Goal: Information Seeking & Learning: Learn about a topic

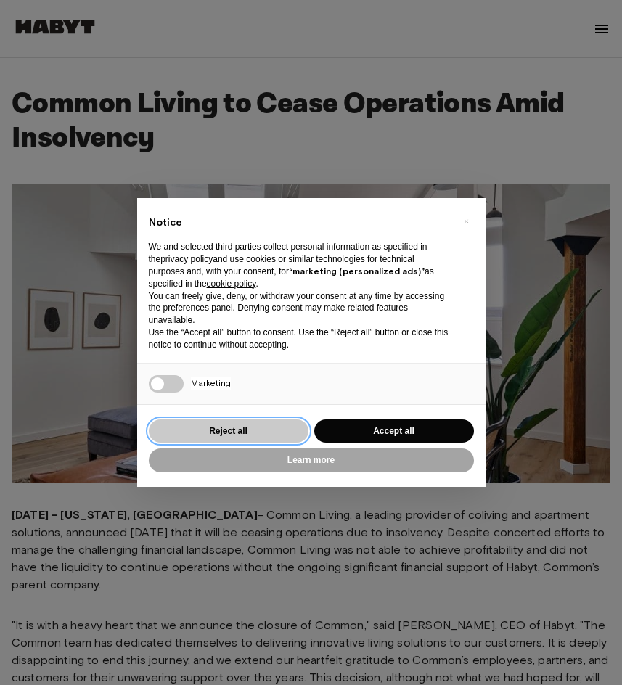
click at [231, 432] on button "Reject all" at bounding box center [229, 431] width 160 height 24
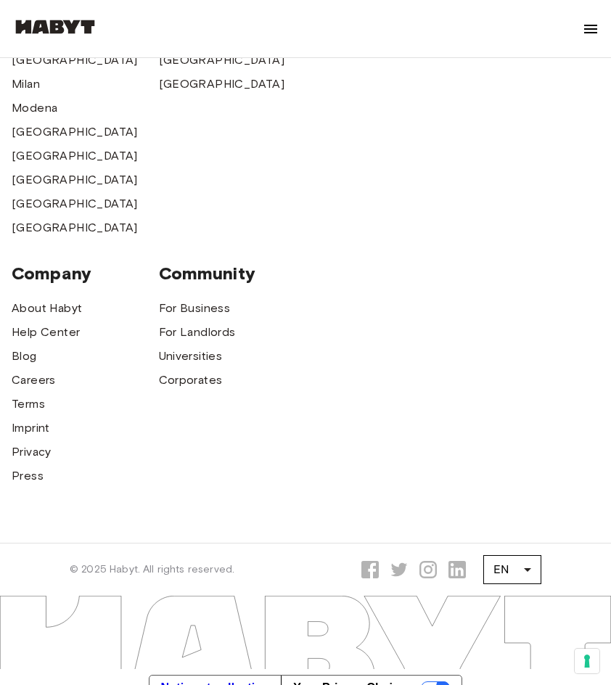
scroll to position [1487, 0]
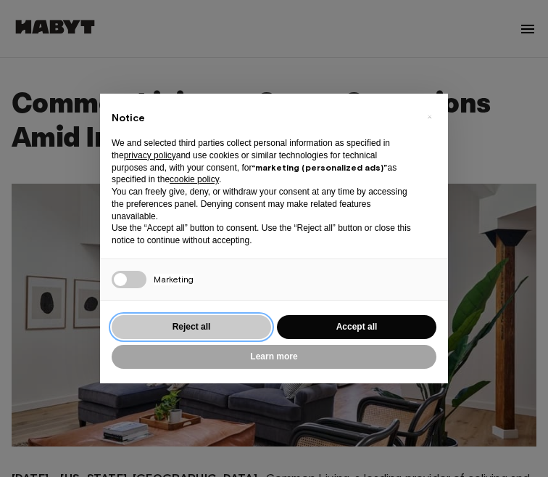
click at [237, 331] on button "Reject all" at bounding box center [192, 327] width 160 height 24
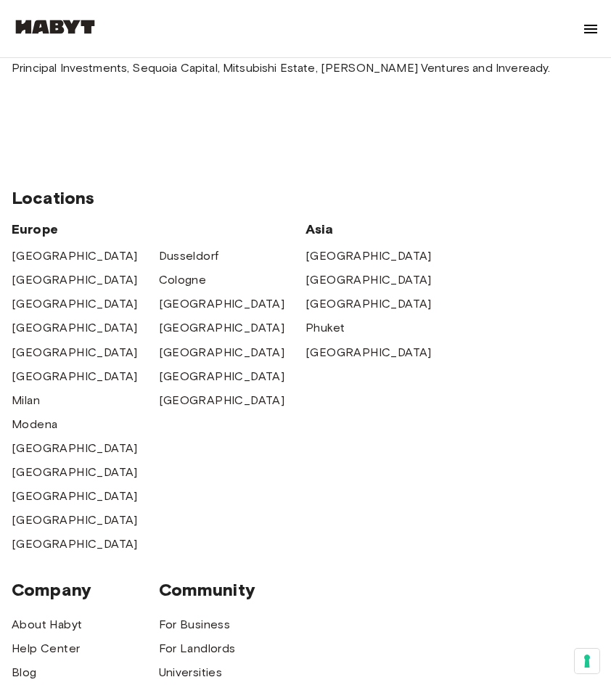
scroll to position [1378, 0]
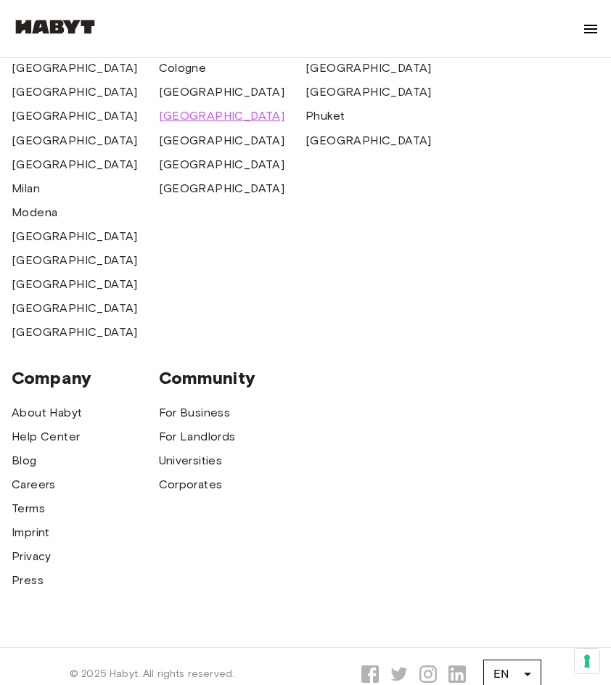
click at [189, 107] on span "[GEOGRAPHIC_DATA]" at bounding box center [222, 115] width 126 height 17
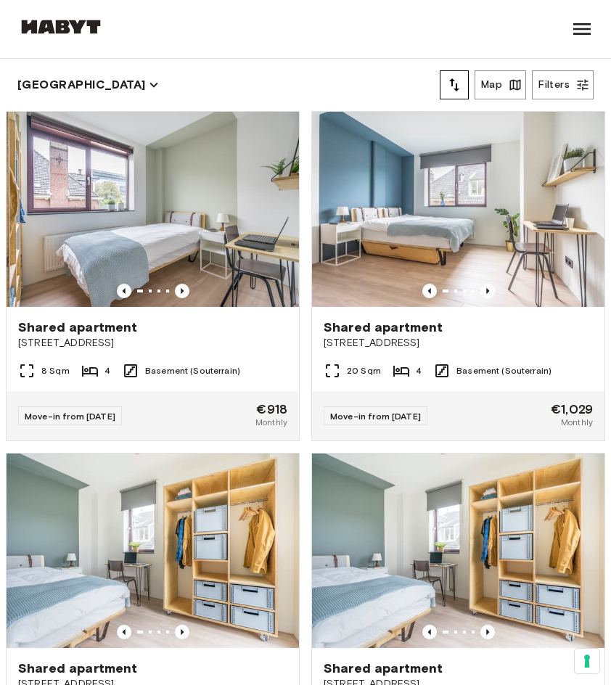
click at [585, 29] on icon at bounding box center [581, 29] width 17 height 12
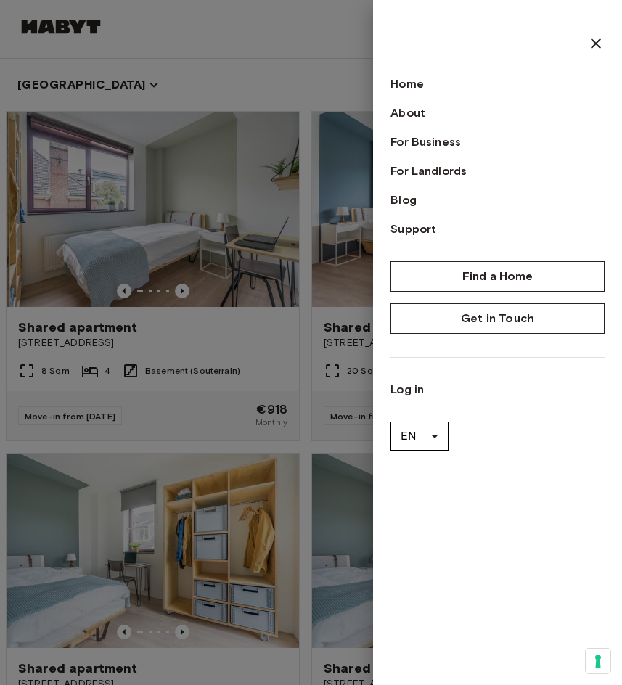
click at [424, 80] on link "Home" at bounding box center [497, 83] width 214 height 17
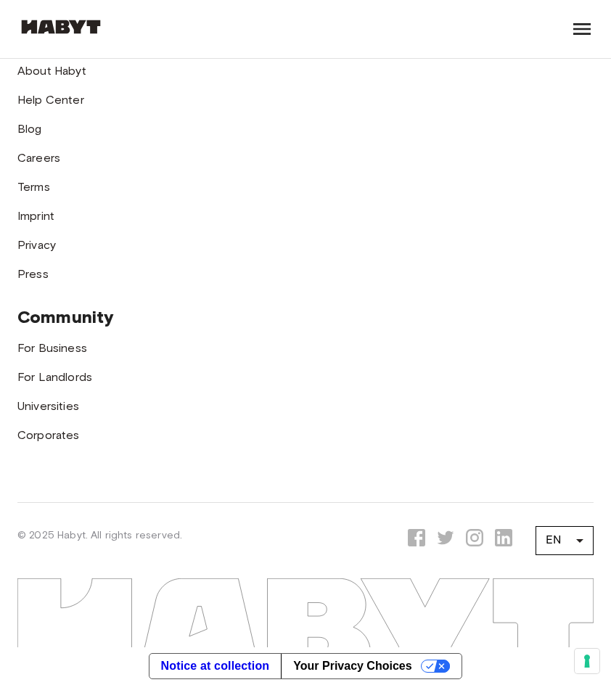
scroll to position [4494, 0]
